Goal: Task Accomplishment & Management: Manage account settings

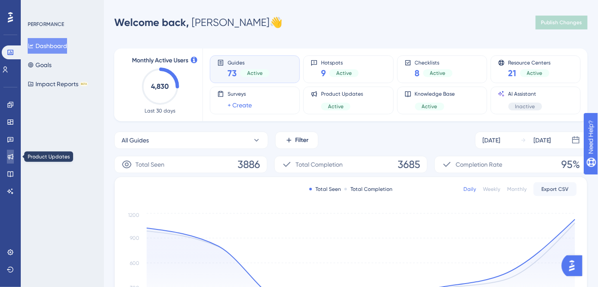
click at [8, 158] on icon at bounding box center [11, 157] width 6 height 6
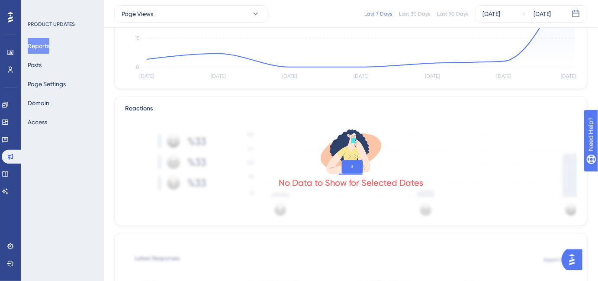
scroll to position [236, 0]
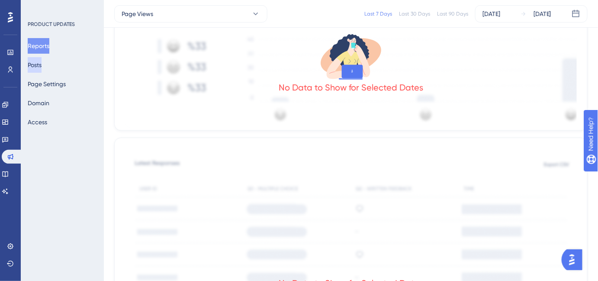
click at [35, 67] on button "Posts" at bounding box center [35, 65] width 14 height 16
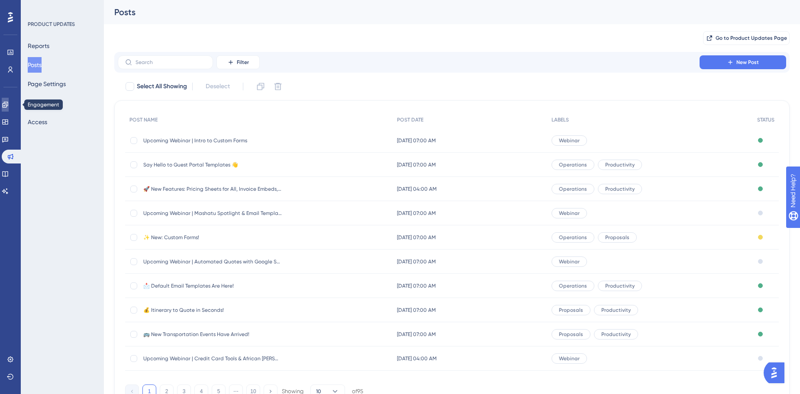
click at [9, 108] on link at bounding box center [5, 105] width 7 height 14
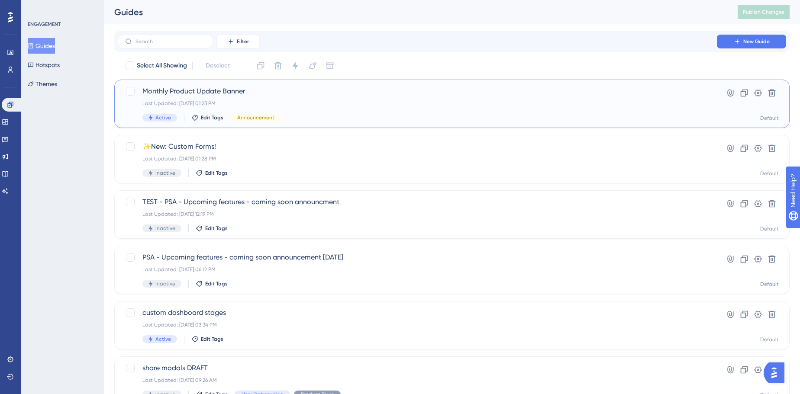
click at [296, 96] on span "Monthly Product Update Banner" at bounding box center [417, 91] width 550 height 10
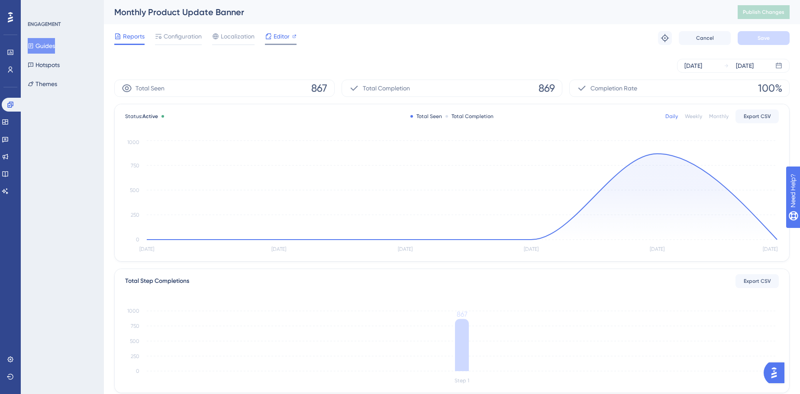
click at [276, 39] on span "Editor" at bounding box center [282, 36] width 16 height 10
click at [57, 82] on button "Themes" at bounding box center [42, 84] width 29 height 16
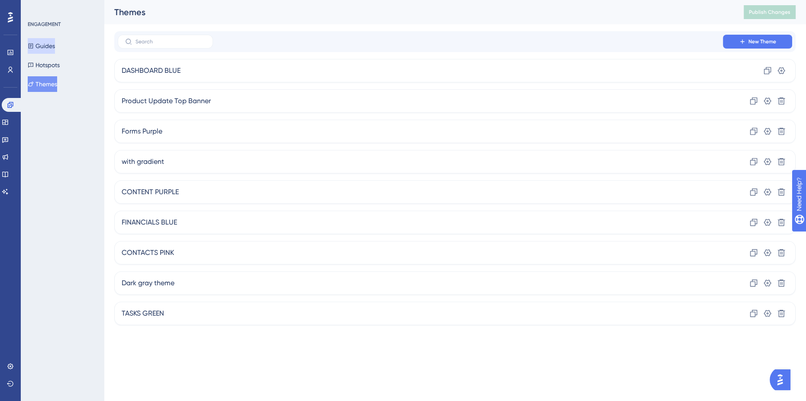
click at [45, 45] on button "Guides" at bounding box center [41, 46] width 27 height 16
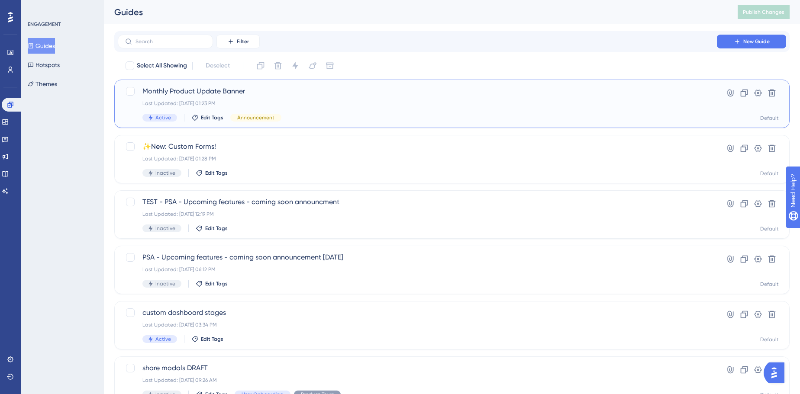
click at [181, 85] on div "Monthly Product Update Banner Last Updated: [DATE] 01:23 PM Active Edit Tags An…" at bounding box center [452, 104] width 676 height 48
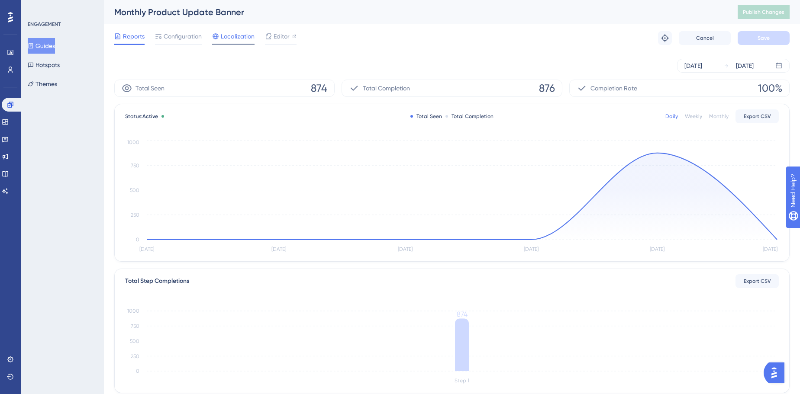
click at [247, 38] on span "Localization" at bounding box center [238, 36] width 34 height 10
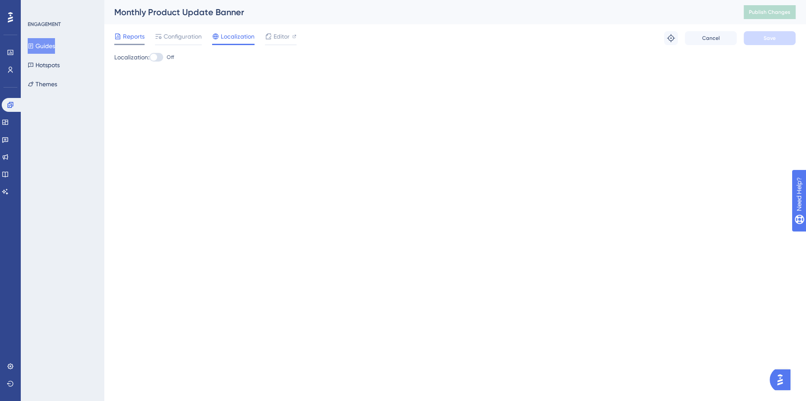
click at [142, 36] on span "Reports" at bounding box center [134, 36] width 22 height 10
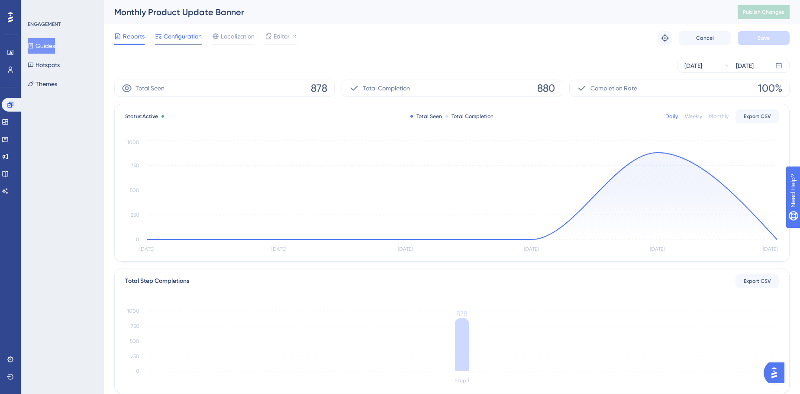
click at [191, 39] on span "Configuration" at bounding box center [183, 36] width 38 height 10
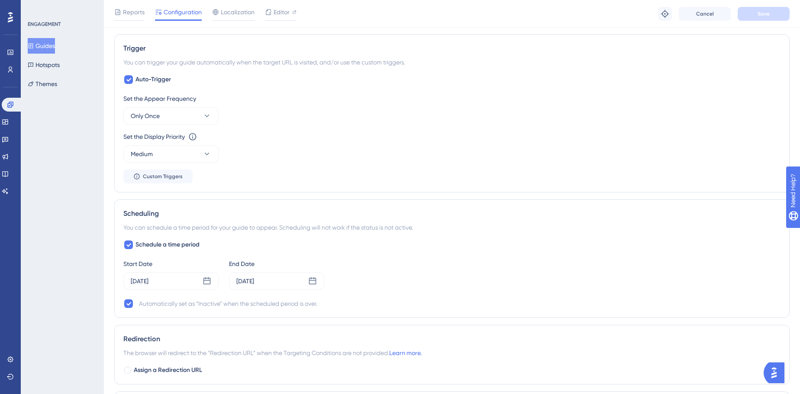
scroll to position [394, 0]
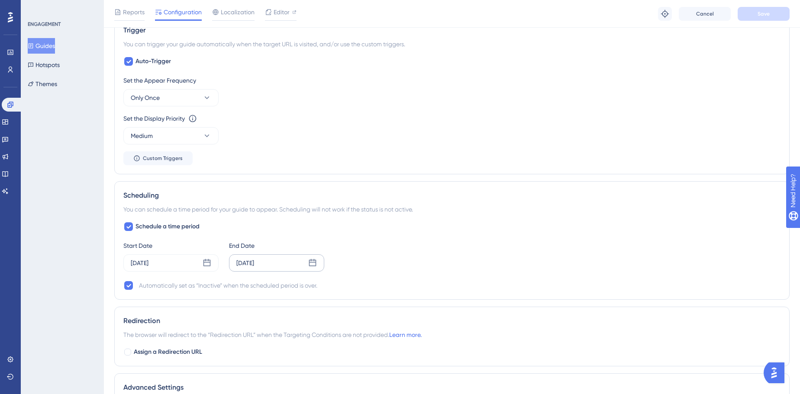
click at [277, 260] on div "[DATE]" at bounding box center [276, 263] width 95 height 17
click at [364, 249] on div "Start Date [DATE] End Date [DATE] [DATE] Mo Tu We Th Fr Sa Su 01 02 03 04 05 06…" at bounding box center [451, 256] width 657 height 31
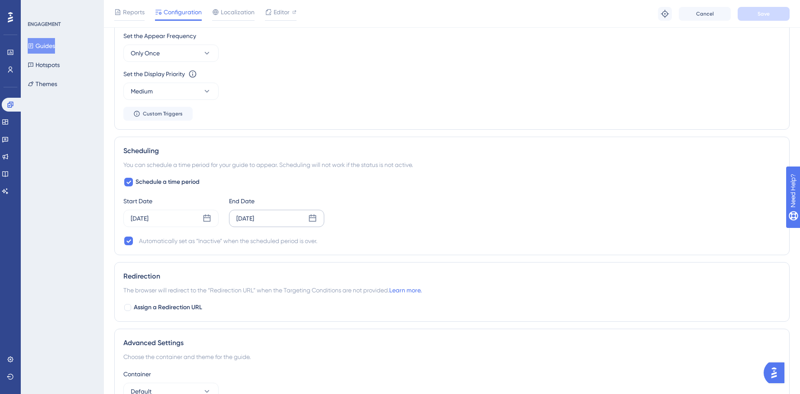
scroll to position [472, 0]
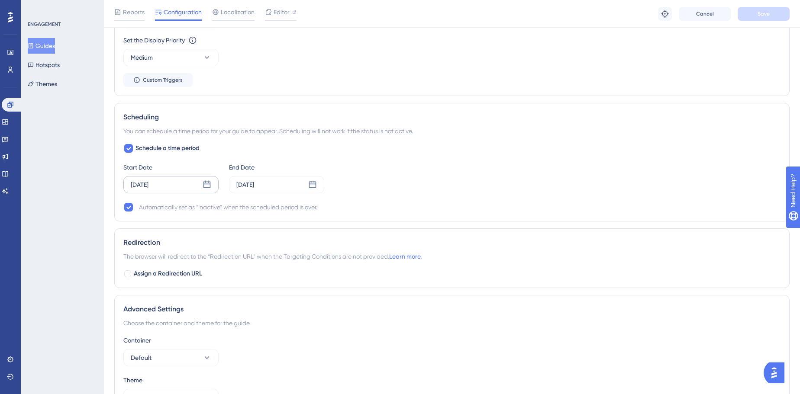
click at [175, 180] on div "[DATE]" at bounding box center [170, 184] width 95 height 17
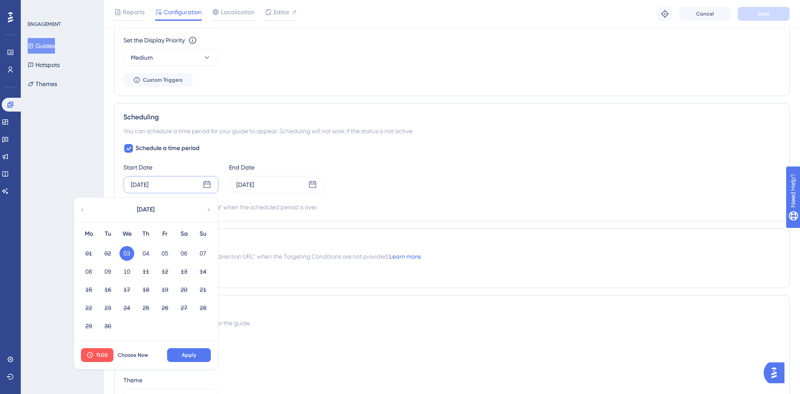
click at [204, 207] on div "[DATE]" at bounding box center [145, 210] width 143 height 24
click at [204, 209] on div "[DATE]" at bounding box center [145, 210] width 143 height 24
click at [208, 222] on div "Mo Tu We Th Fr Sa Su 01 02 03 04 05 06 07 08 09 10 11 12 13 14 15 16 17 18 19 2…" at bounding box center [146, 282] width 144 height 120
click at [210, 210] on icon at bounding box center [209, 210] width 6 height 8
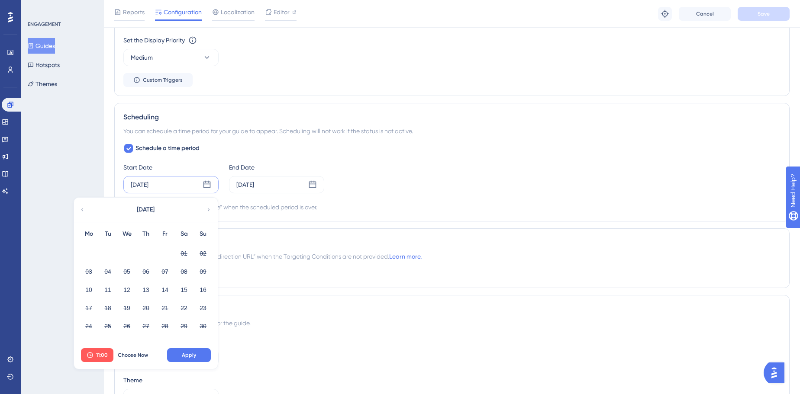
click at [278, 287] on div "Choose the container and theme for the guide." at bounding box center [451, 323] width 657 height 10
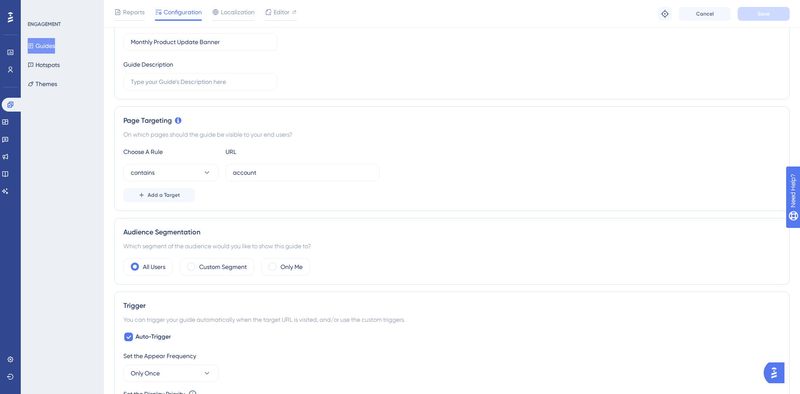
scroll to position [0, 0]
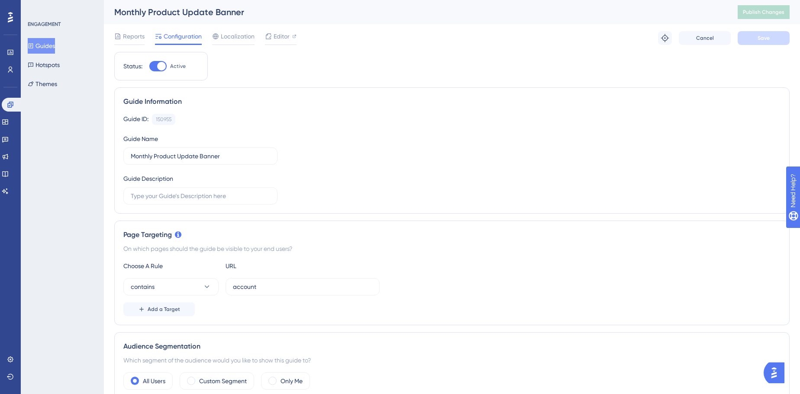
click at [71, 110] on div "ENGAGEMENT Guides Hotspots Themes" at bounding box center [62, 197] width 83 height 394
click at [42, 48] on button "Guides" at bounding box center [41, 46] width 27 height 16
